Goal: Task Accomplishment & Management: Complete application form

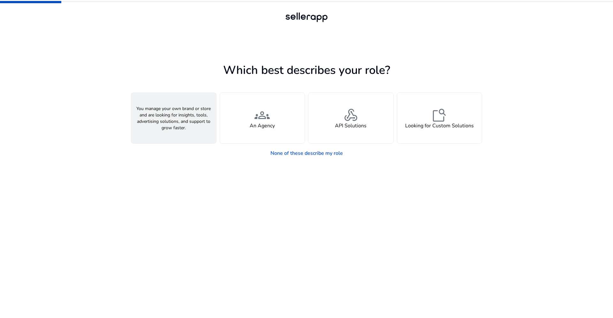
click at [168, 110] on span "person" at bounding box center [173, 114] width 15 height 15
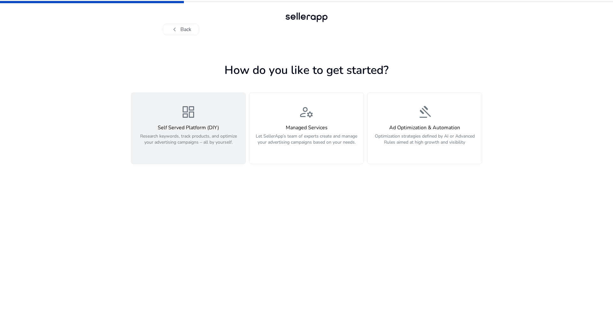
click at [165, 139] on p "Research keywords, track products, and optimize your advertising campaigns – al…" at bounding box center [188, 142] width 107 height 19
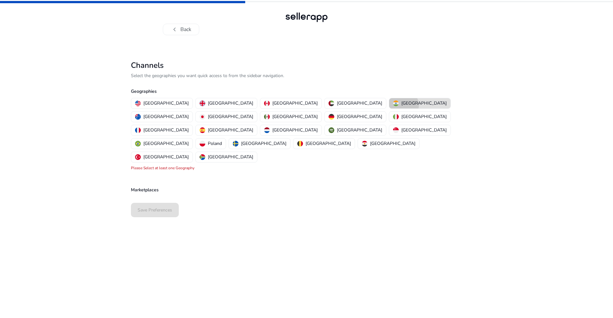
click at [402, 105] on p "[GEOGRAPHIC_DATA]" at bounding box center [424, 103] width 45 height 7
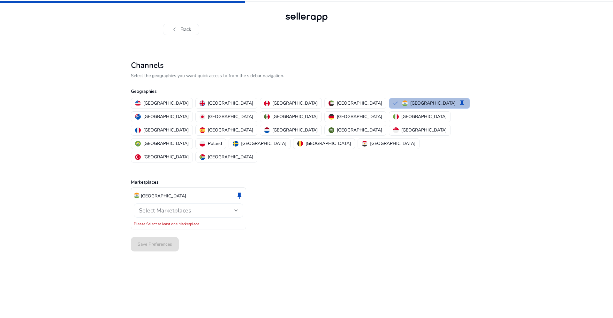
click at [180, 206] on span "Select Marketplaces" at bounding box center [165, 210] width 52 height 8
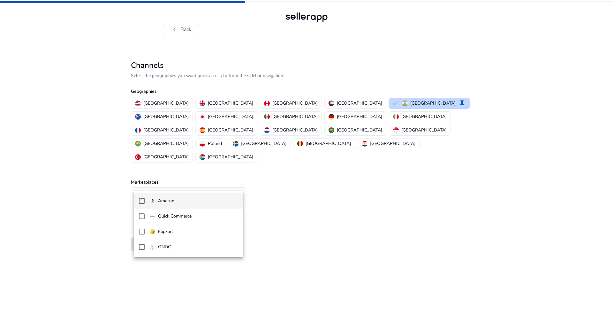
click at [152, 198] on img at bounding box center [153, 201] width 6 height 6
click at [137, 216] on mat-option "Quick Commerce" at bounding box center [189, 215] width 110 height 15
click at [118, 273] on div at bounding box center [306, 159] width 613 height 318
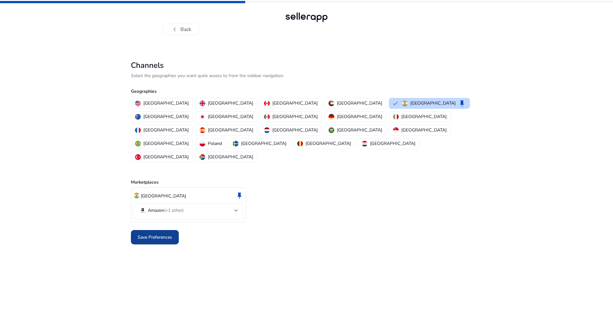
click at [153, 234] on span "Save Preferences" at bounding box center [155, 237] width 35 height 7
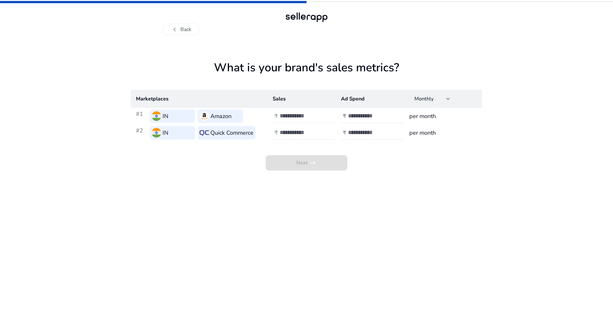
click at [295, 115] on input "number" at bounding box center [301, 115] width 43 height 7
type input "*******"
click at [350, 116] on input "number" at bounding box center [369, 115] width 43 height 7
type input "******"
click at [303, 135] on input "number" at bounding box center [301, 132] width 43 height 7
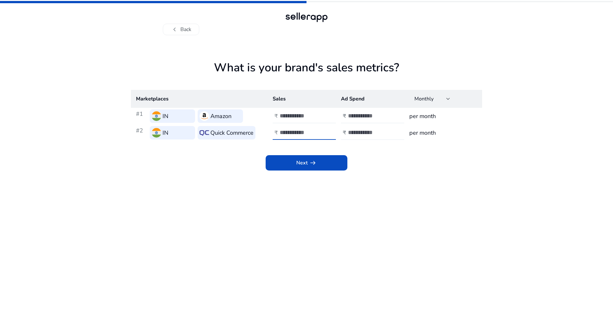
type input "*******"
click at [358, 134] on input "number" at bounding box center [369, 132] width 43 height 7
type input "******"
click at [413, 117] on h3 "per month" at bounding box center [444, 115] width 68 height 9
click at [413, 164] on div "Next arrow_right_alt" at bounding box center [306, 155] width 351 height 29
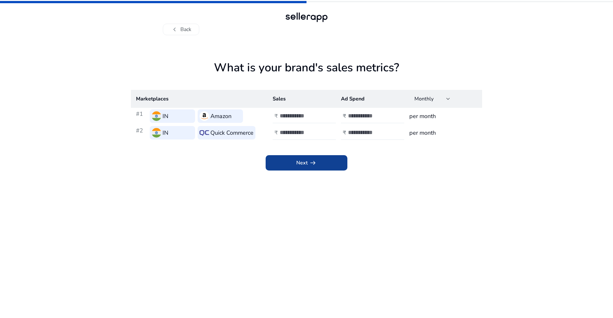
click at [301, 168] on span at bounding box center [307, 162] width 82 height 15
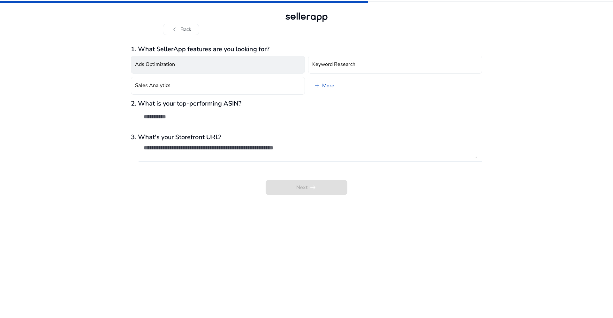
click at [186, 64] on button "Ads Optimization" at bounding box center [218, 65] width 174 height 18
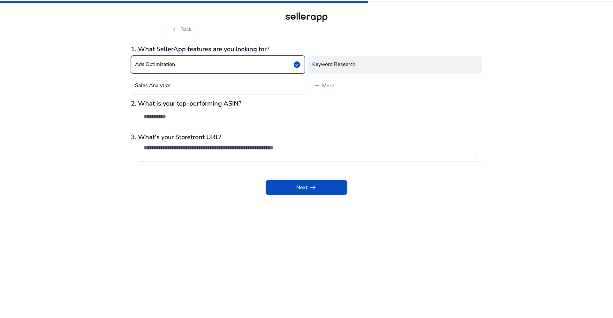
click at [332, 60] on button "Keyword Research" at bounding box center [395, 65] width 174 height 18
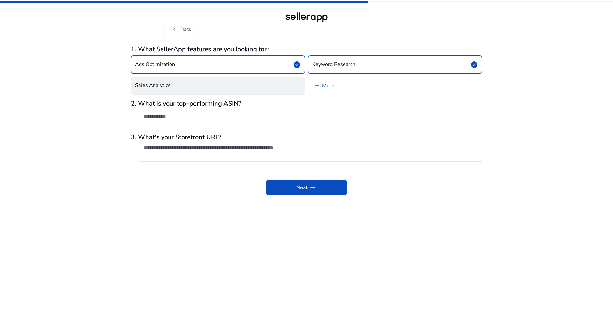
click at [257, 80] on button "Sales Analytics" at bounding box center [218, 86] width 174 height 18
click at [319, 83] on span "add" at bounding box center [317, 86] width 8 height 8
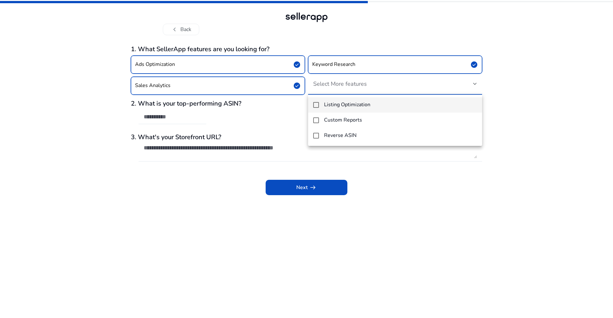
click at [315, 107] on mat-pseudo-checkbox at bounding box center [316, 105] width 6 height 6
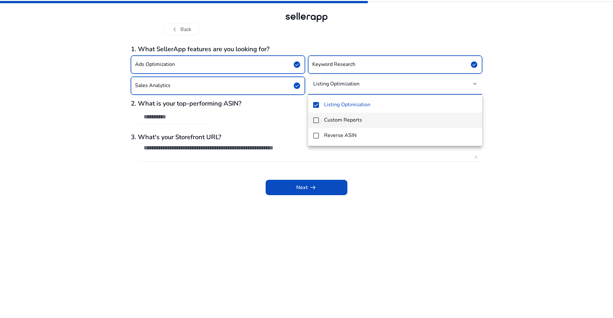
click at [315, 121] on mat-pseudo-checkbox at bounding box center [316, 120] width 6 height 6
click at [315, 132] on mat-option "Reverse ASIN" at bounding box center [395, 135] width 174 height 15
click at [259, 117] on div at bounding box center [306, 159] width 613 height 318
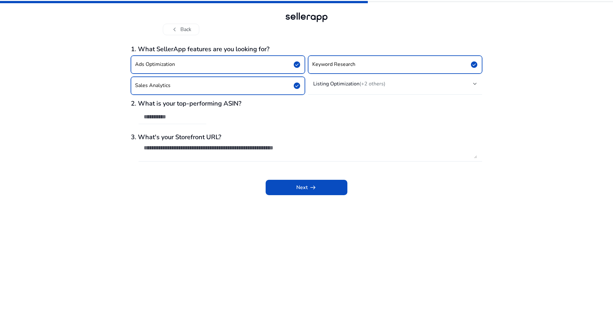
click at [182, 118] on input "text" at bounding box center [173, 116] width 58 height 7
paste input "**********"
type input "**********"
click at [189, 150] on textarea at bounding box center [311, 151] width 334 height 14
paste textarea "**********"
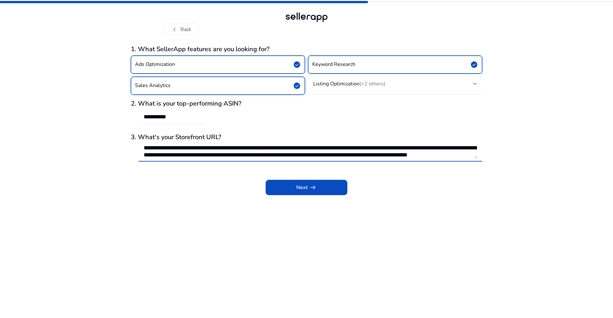
scroll to position [8, 0]
type textarea "**********"
click at [303, 189] on span "Next arrow_right_alt" at bounding box center [306, 187] width 20 height 8
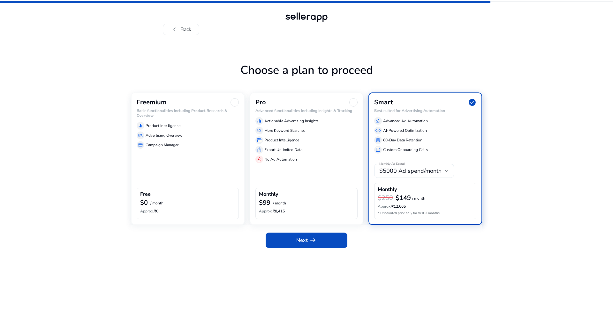
click at [447, 169] on div at bounding box center [447, 171] width 4 height 8
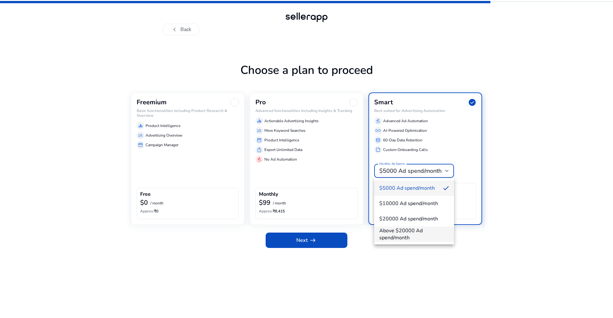
click at [418, 233] on span "Above $20000 Ad spend/month" at bounding box center [415, 234] width 70 height 14
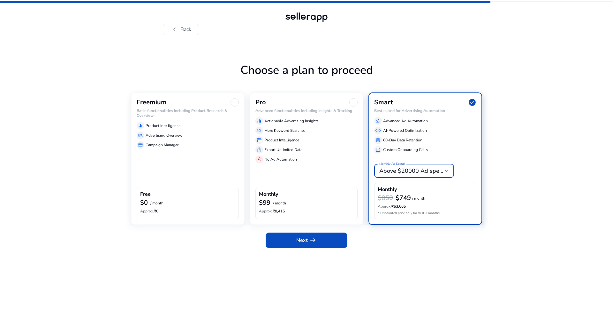
click at [427, 167] on span "Above $20000 Ad spend/month" at bounding box center [422, 171] width 84 height 8
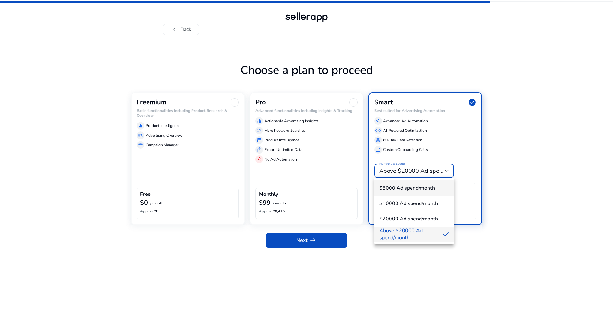
click at [421, 188] on span "$5000 Ad spend/month" at bounding box center [415, 187] width 70 height 7
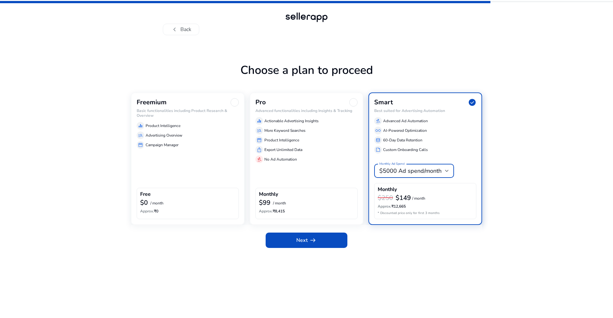
click at [413, 179] on div "Monthly Ad Spend $5000 Ad spend/month Monthly $250 $149 / month Approx. ₹12,665…" at bounding box center [425, 188] width 102 height 60
click at [419, 174] on div "$5000 Ad spend/month" at bounding box center [415, 171] width 70 height 8
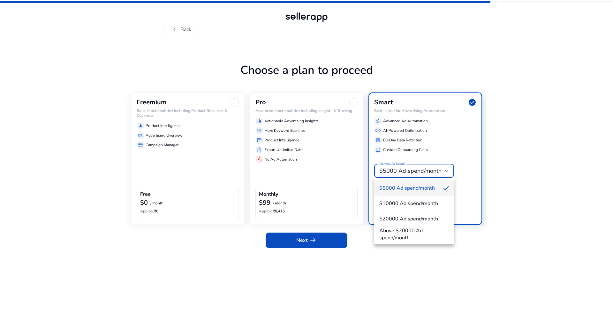
click at [465, 155] on div at bounding box center [306, 159] width 613 height 318
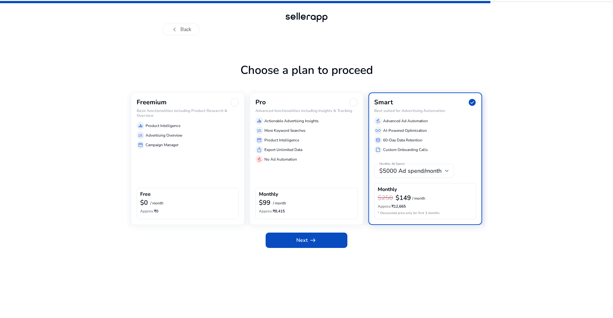
click at [400, 170] on span "$5000 Ad spend/month" at bounding box center [411, 171] width 62 height 8
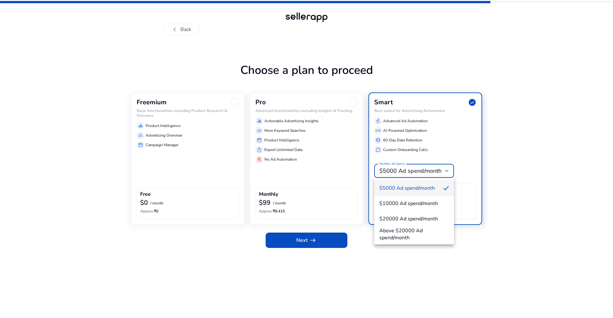
click at [400, 170] on div at bounding box center [306, 159] width 613 height 318
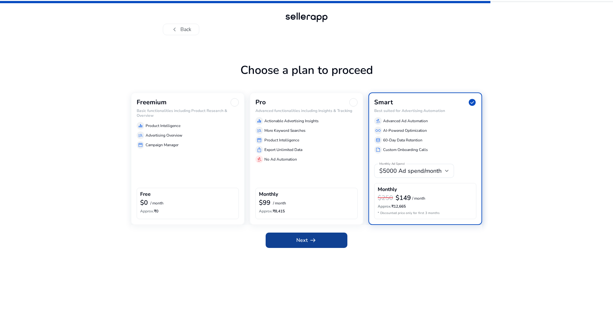
click at [323, 240] on span at bounding box center [307, 239] width 82 height 15
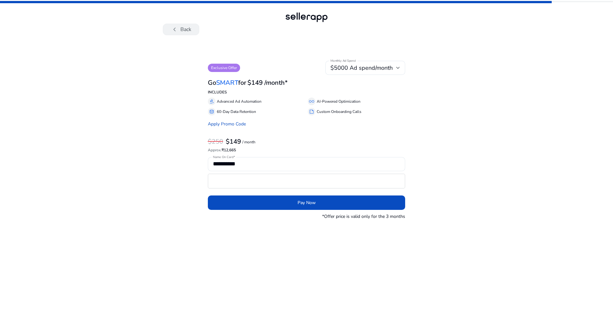
click at [184, 29] on button "chevron_left Back" at bounding box center [181, 30] width 36 height 12
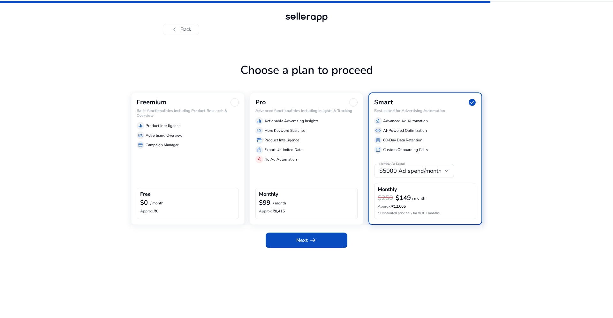
click at [201, 129] on div "equalizer Product Intelligence" at bounding box center [188, 126] width 102 height 8
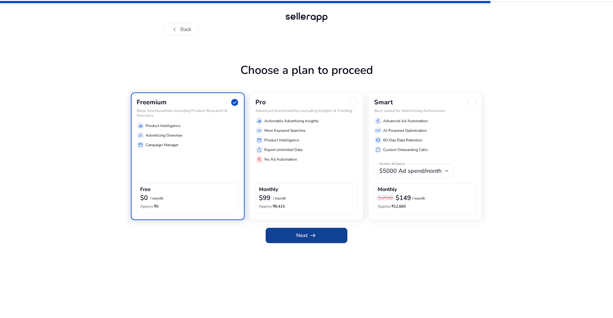
click at [310, 239] on span "arrow_right_alt" at bounding box center [313, 235] width 8 height 8
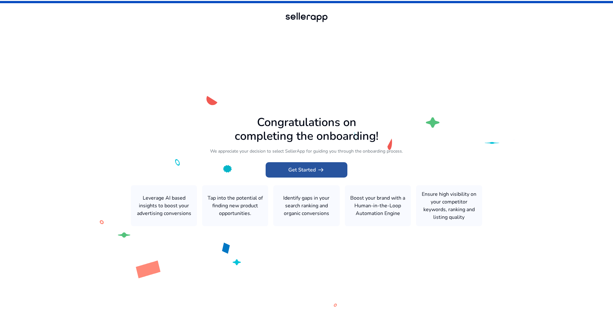
click at [320, 167] on span "arrow_right_alt" at bounding box center [321, 170] width 8 height 8
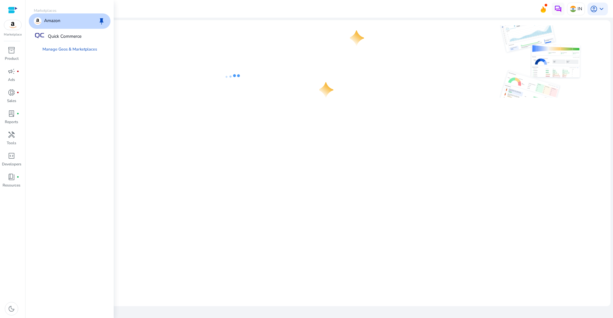
click at [18, 29] on img at bounding box center [12, 25] width 17 height 10
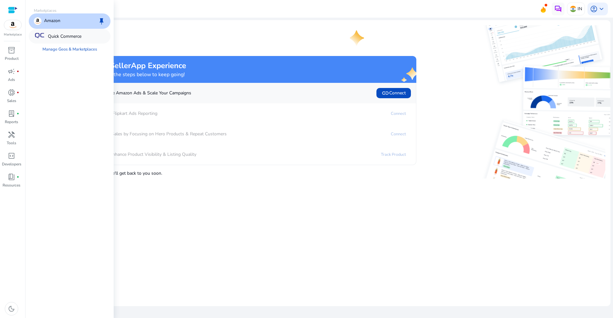
click at [55, 34] on p "Quick Commerce" at bounding box center [65, 36] width 34 height 7
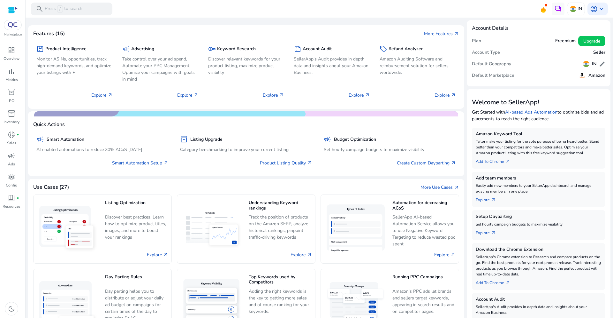
click at [14, 24] on img at bounding box center [13, 24] width 12 height 5
click at [605, 10] on span "keyboard_arrow_down" at bounding box center [602, 9] width 8 height 8
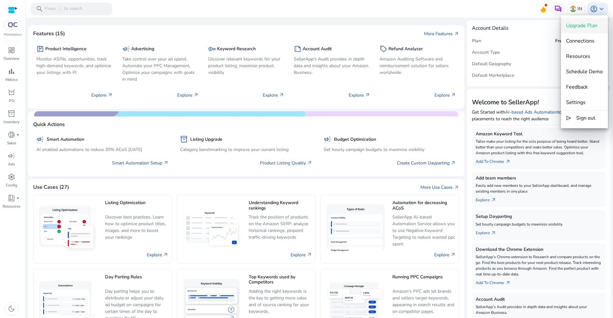
click at [452, 17] on div at bounding box center [306, 159] width 613 height 318
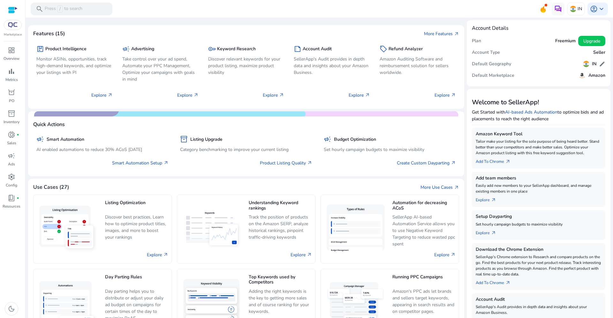
click at [16, 29] on div at bounding box center [13, 25] width 18 height 10
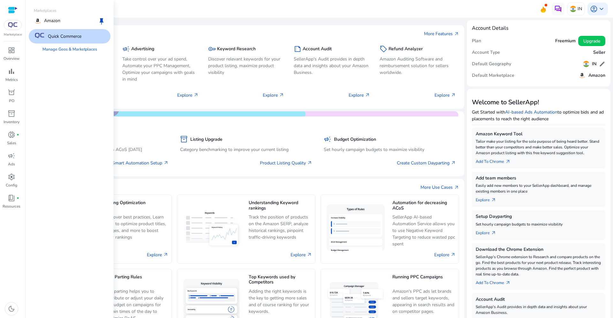
click at [16, 29] on div at bounding box center [13, 25] width 18 height 10
click at [62, 23] on div "Amazon keep" at bounding box center [70, 20] width 82 height 15
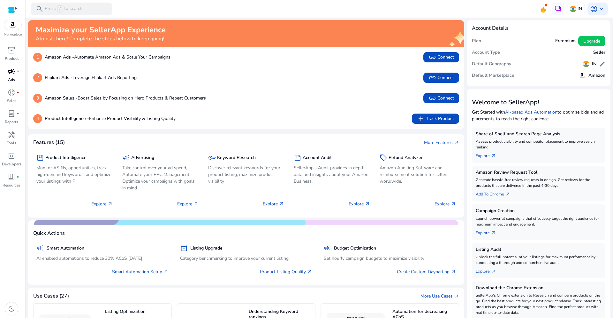
click at [17, 73] on div "campaign fiber_manual_record" at bounding box center [12, 71] width 18 height 10
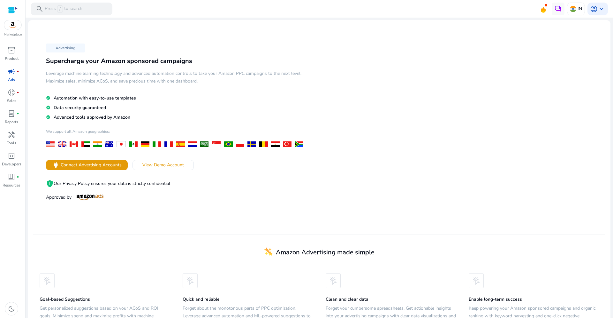
click at [10, 24] on img at bounding box center [12, 25] width 17 height 10
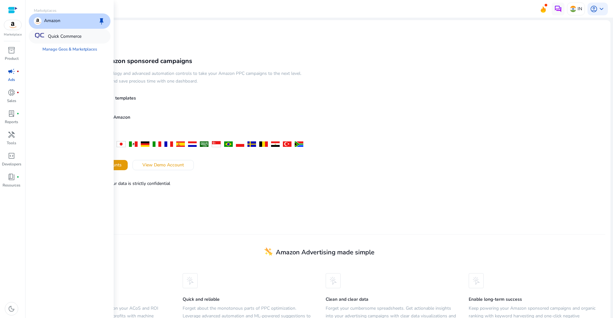
click at [52, 40] on div "Quick Commerce" at bounding box center [70, 36] width 82 height 14
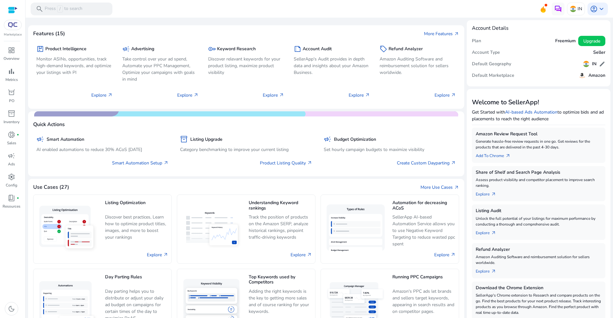
click at [12, 30] on div "Marketplace" at bounding box center [12, 18] width 25 height 37
click at [13, 25] on img at bounding box center [13, 24] width 12 height 5
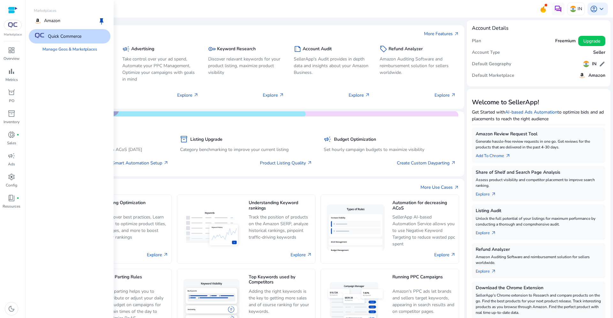
click at [13, 25] on img at bounding box center [13, 24] width 12 height 5
click at [73, 18] on div "Amazon keep" at bounding box center [70, 20] width 82 height 15
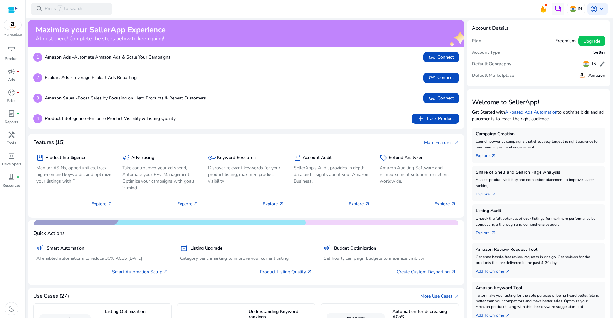
click at [11, 28] on img at bounding box center [12, 25] width 17 height 10
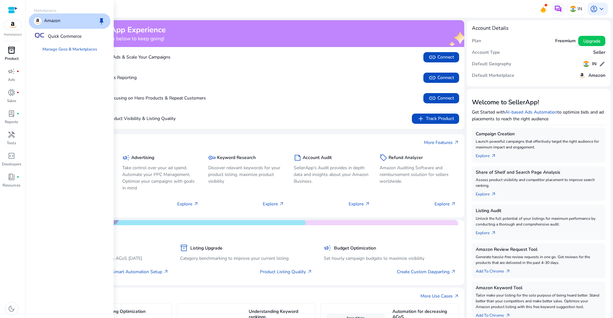
click at [9, 58] on p "Product" at bounding box center [12, 59] width 14 height 6
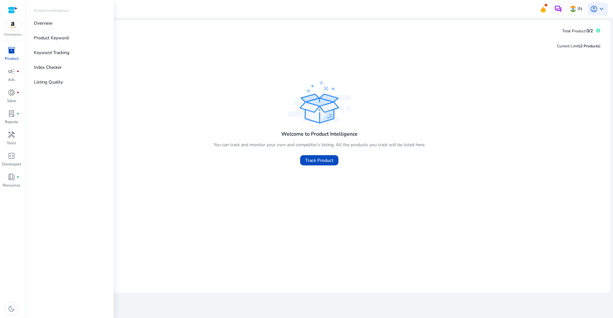
click at [12, 22] on img at bounding box center [12, 25] width 17 height 10
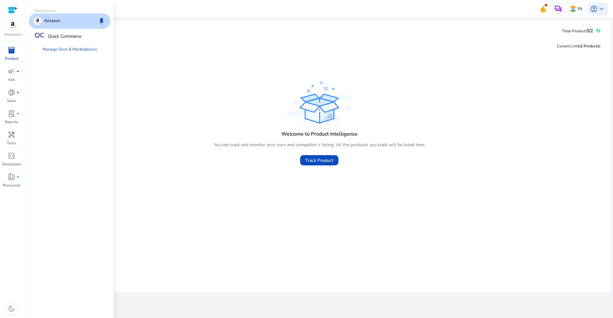
click at [56, 19] on p "Amazon" at bounding box center [52, 21] width 16 height 8
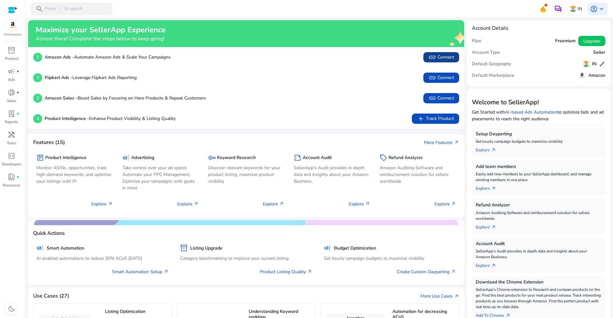
click at [435, 60] on span "link" at bounding box center [433, 57] width 8 height 8
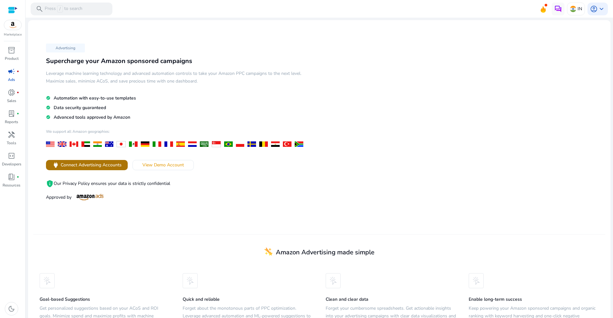
click at [108, 170] on span at bounding box center [87, 164] width 82 height 15
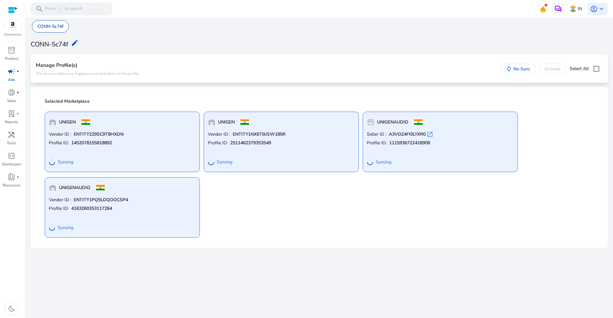
click at [15, 28] on img at bounding box center [12, 25] width 17 height 10
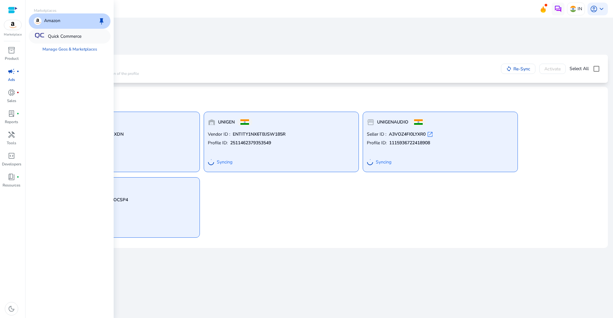
click at [64, 40] on div "Quick Commerce" at bounding box center [70, 36] width 82 height 14
